Goal: Information Seeking & Learning: Learn about a topic

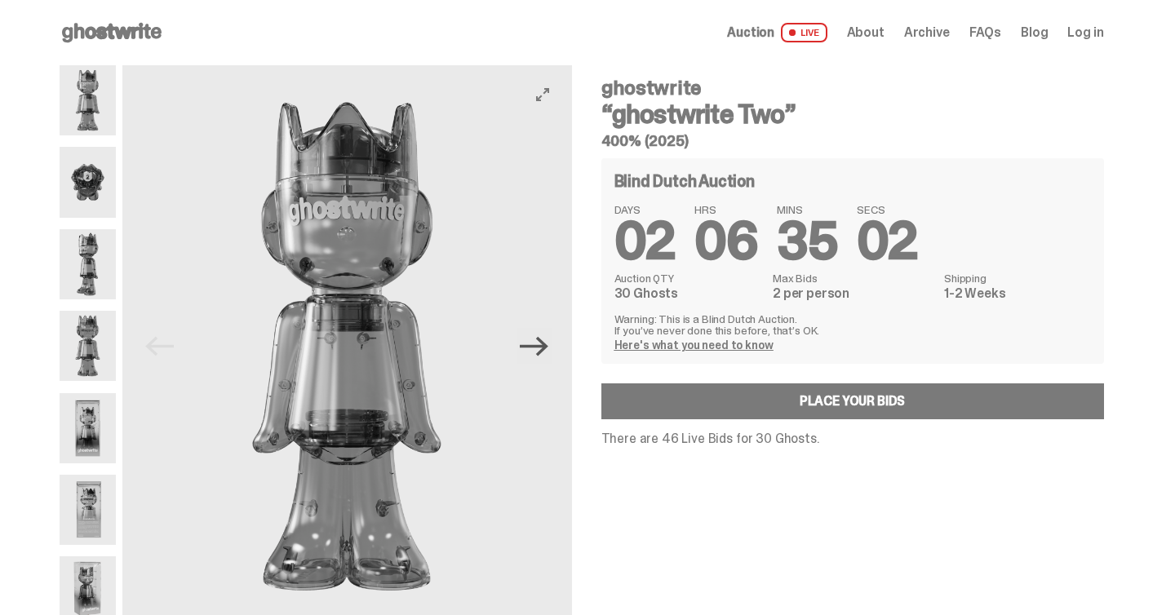
click at [536, 346] on icon "Next" at bounding box center [534, 346] width 29 height 20
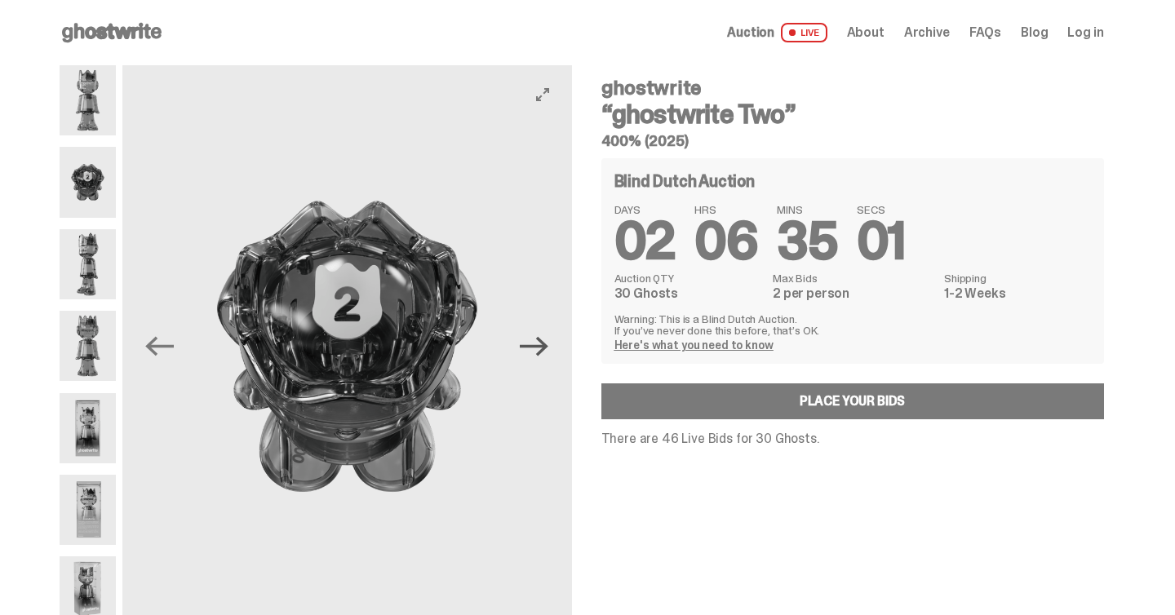
click at [536, 346] on icon "Next" at bounding box center [534, 346] width 29 height 20
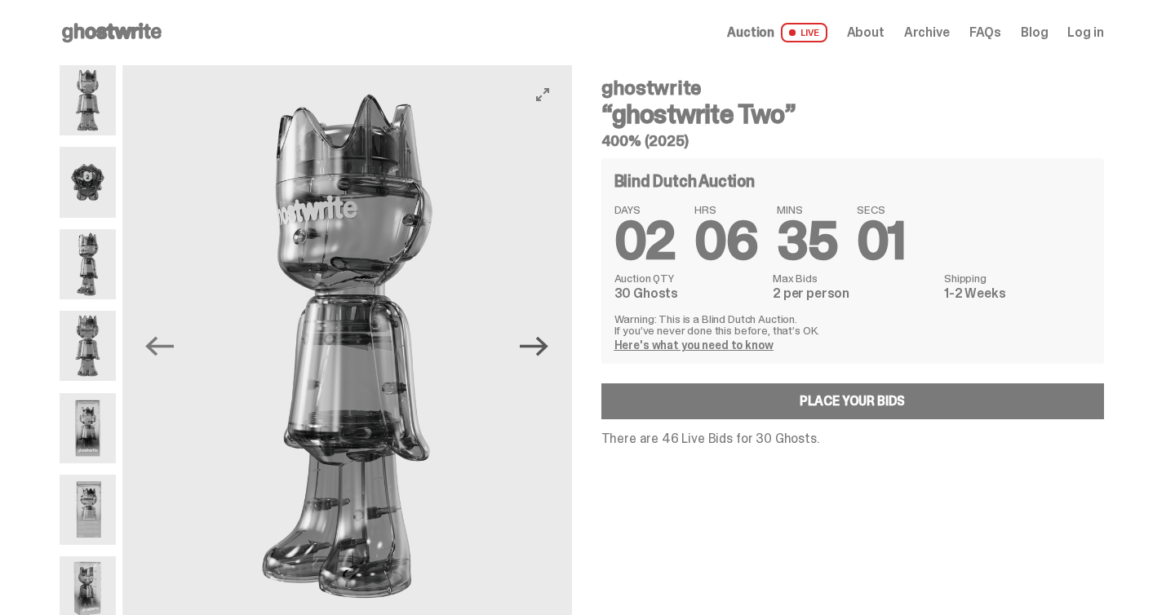
click at [536, 346] on icon "Next" at bounding box center [534, 346] width 29 height 20
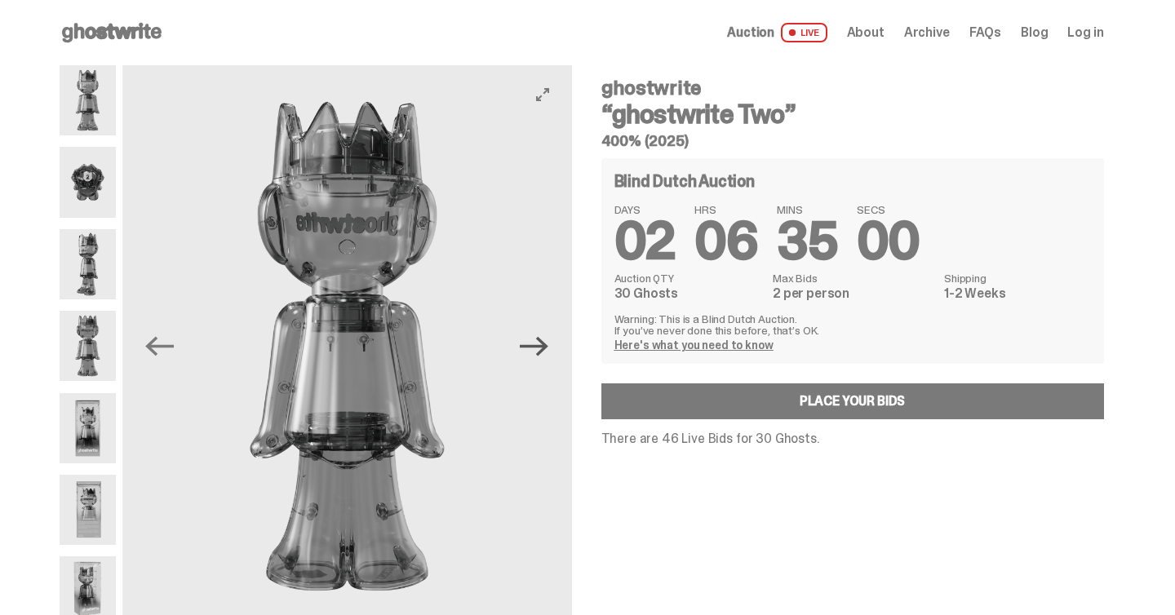
click at [536, 346] on icon "Next" at bounding box center [534, 346] width 29 height 20
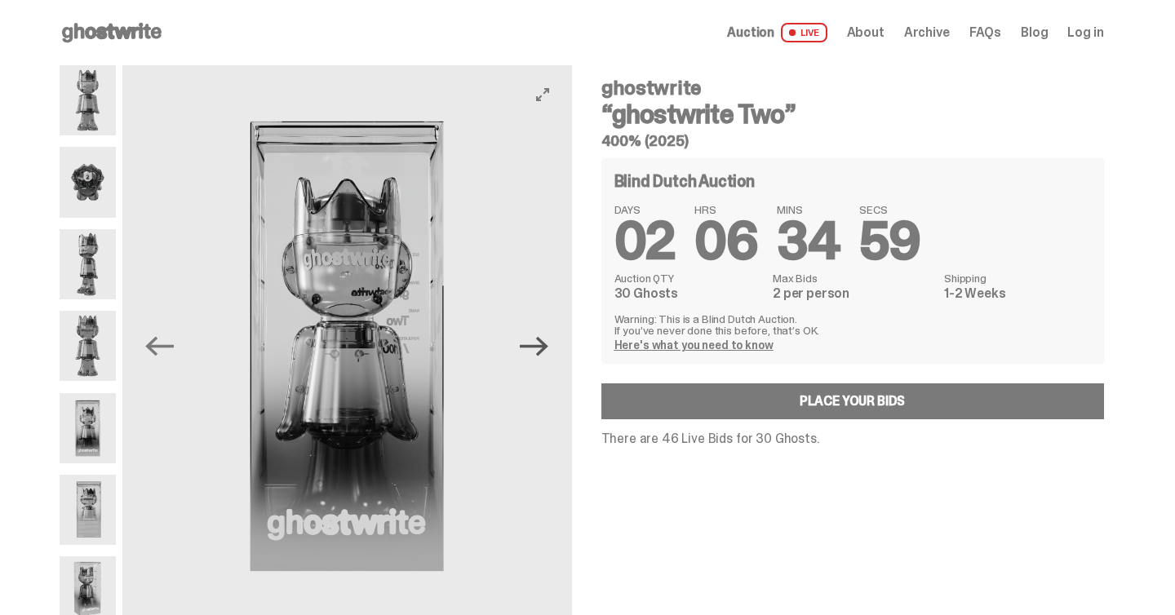
click at [536, 346] on icon "Next" at bounding box center [534, 346] width 29 height 20
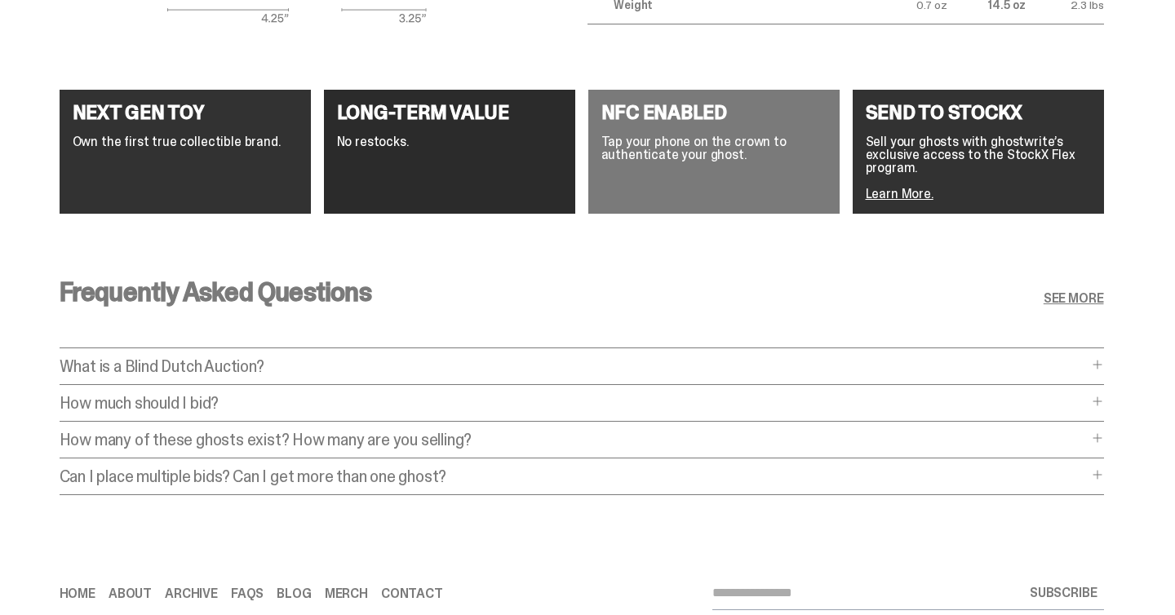
scroll to position [2426, 0]
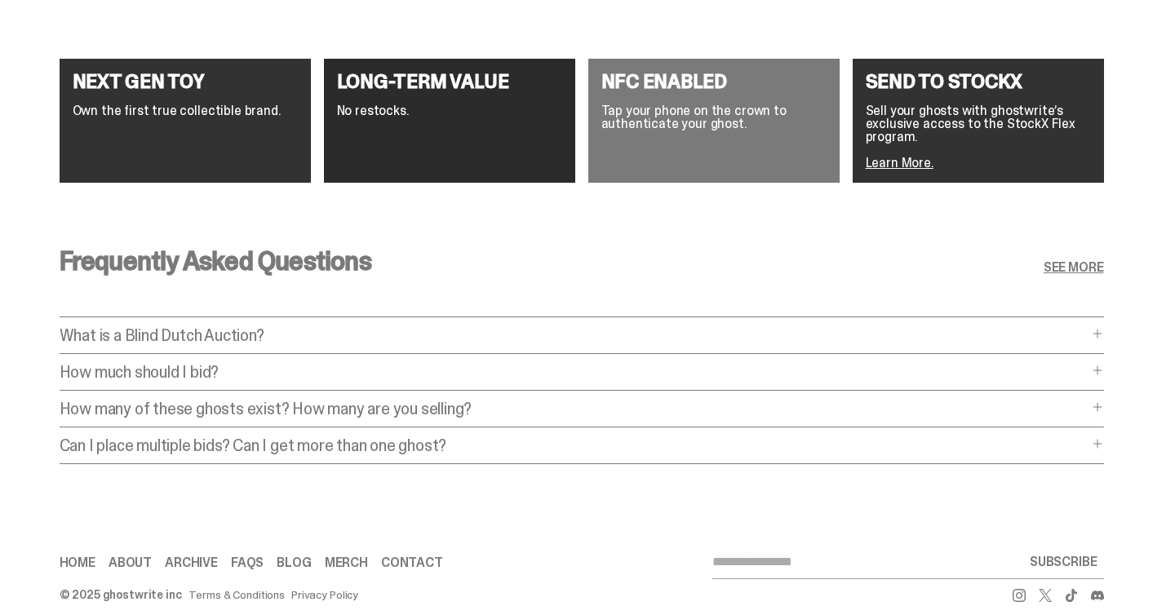
click at [584, 364] on p "How much should I bid?" at bounding box center [574, 372] width 1028 height 16
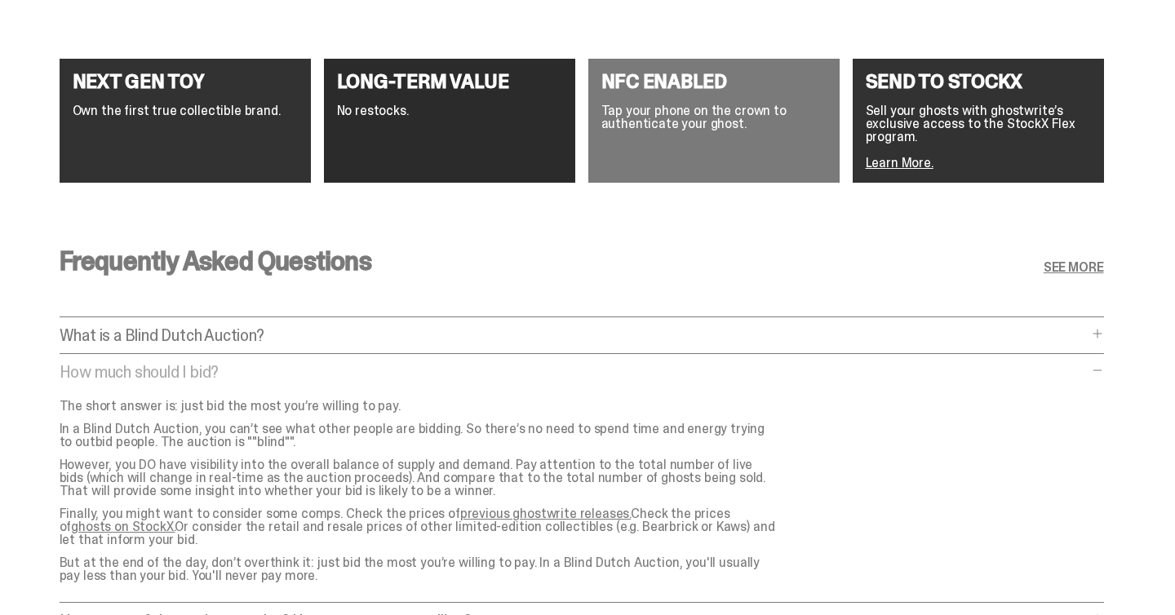
click at [584, 364] on p "How much should I bid?" at bounding box center [574, 372] width 1028 height 16
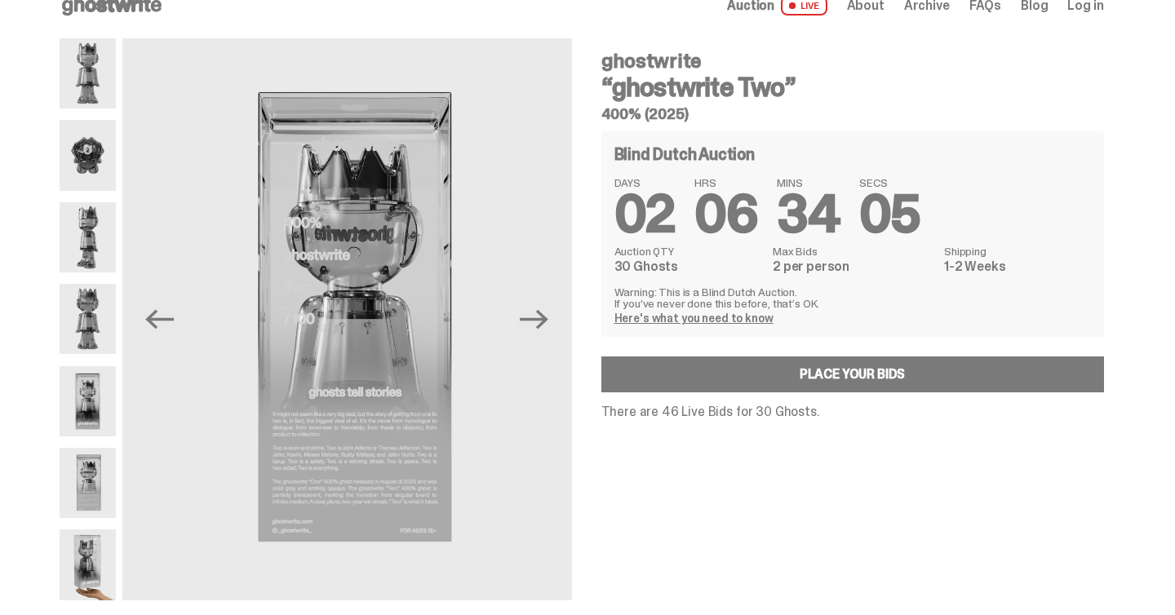
scroll to position [8, 0]
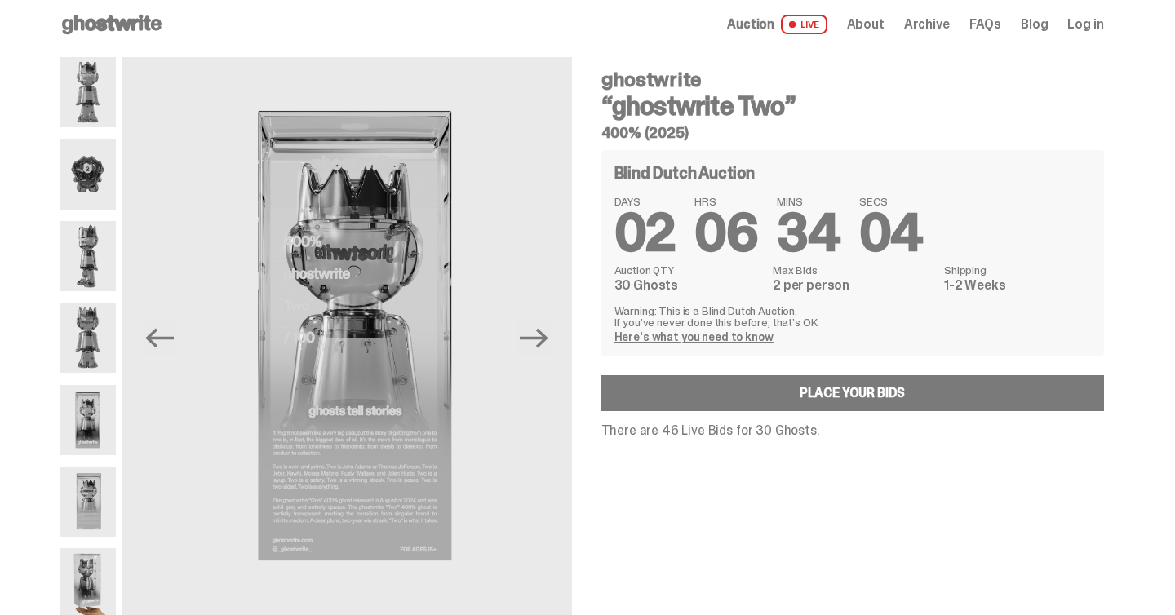
click at [71, 573] on img at bounding box center [88, 583] width 56 height 70
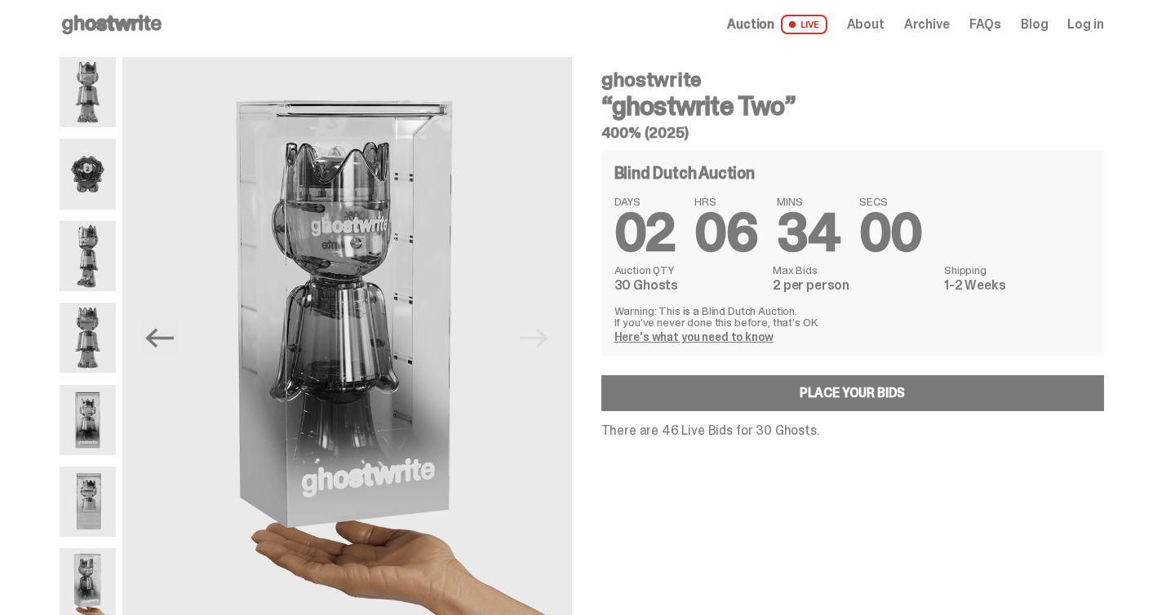
click at [105, 503] on img at bounding box center [88, 502] width 56 height 70
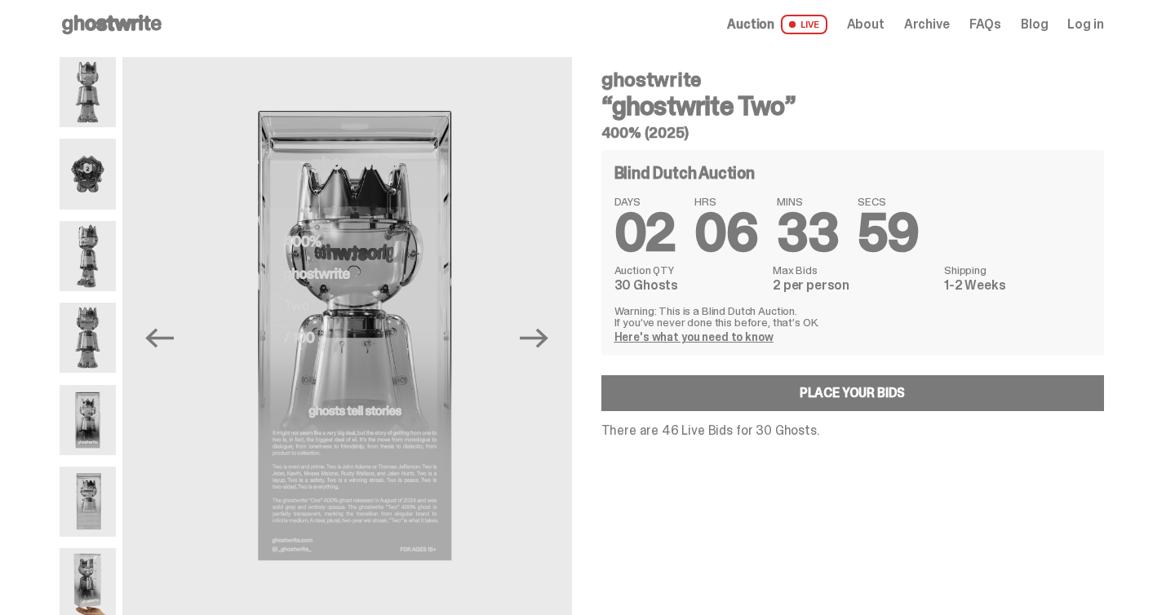
click at [89, 404] on img at bounding box center [88, 420] width 56 height 70
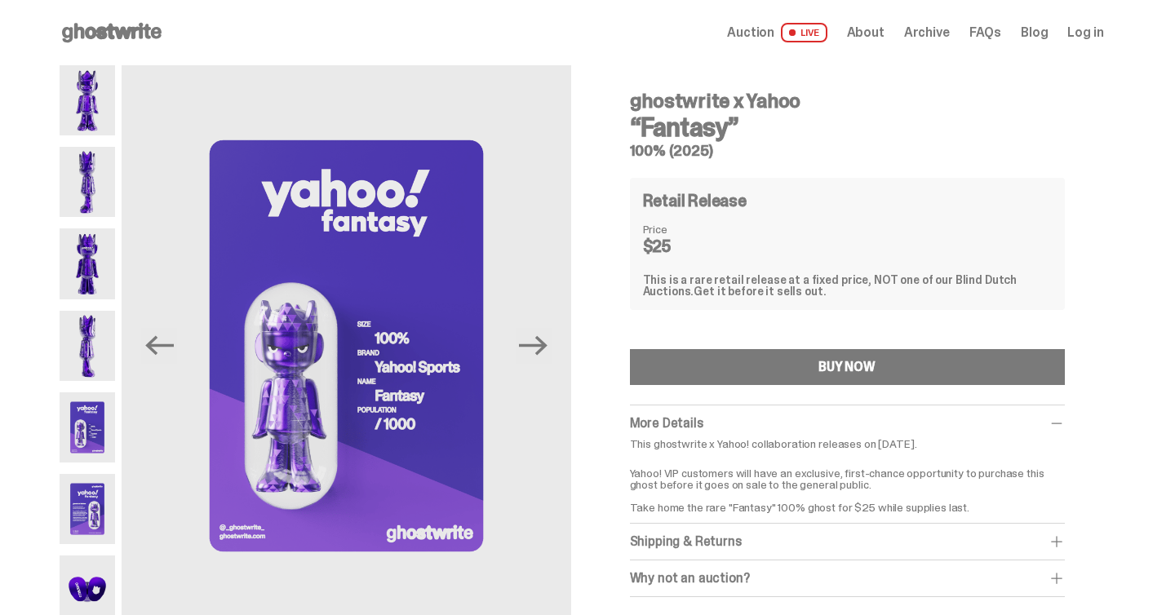
click at [91, 443] on img at bounding box center [88, 427] width 56 height 70
